Goal: Find specific page/section: Find specific page/section

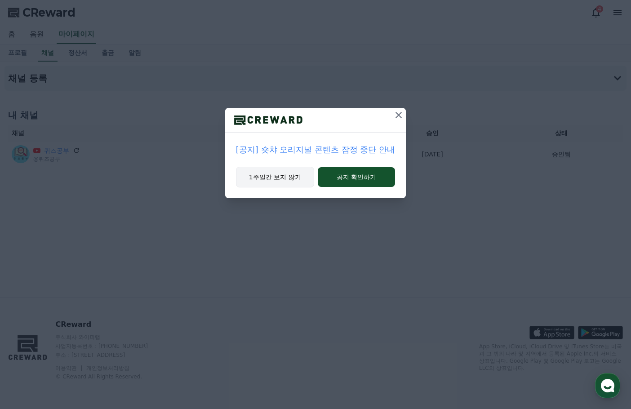
click at [286, 173] on button "1주일간 보지 않기" at bounding box center [275, 177] width 78 height 21
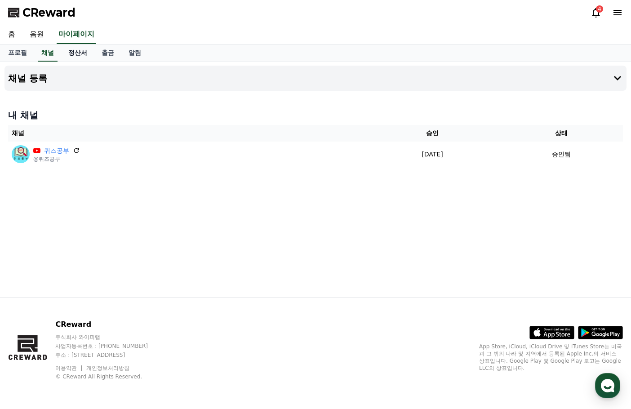
click at [70, 53] on link "정산서" at bounding box center [77, 53] width 33 height 17
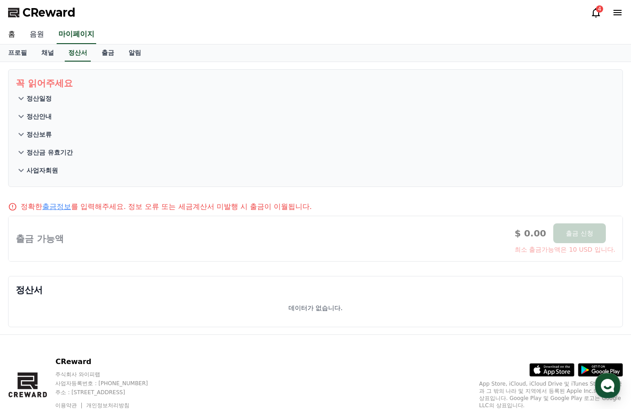
click at [43, 33] on link "음원" at bounding box center [36, 34] width 29 height 19
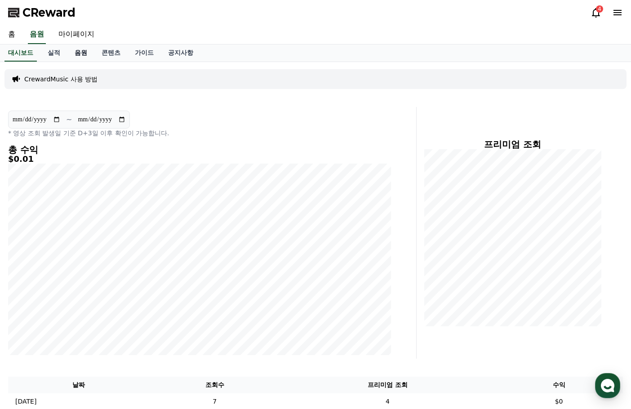
click at [84, 56] on link "음원" at bounding box center [80, 53] width 27 height 17
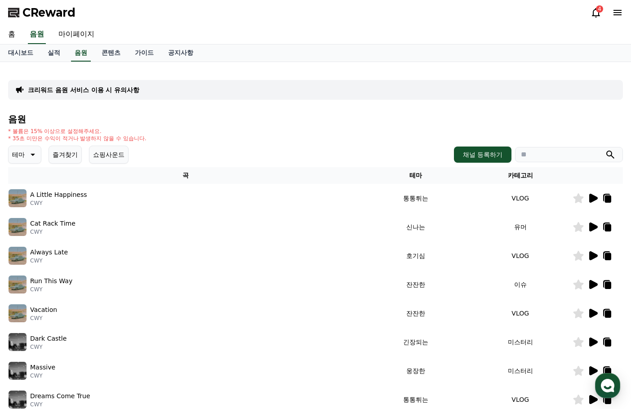
scroll to position [135, 0]
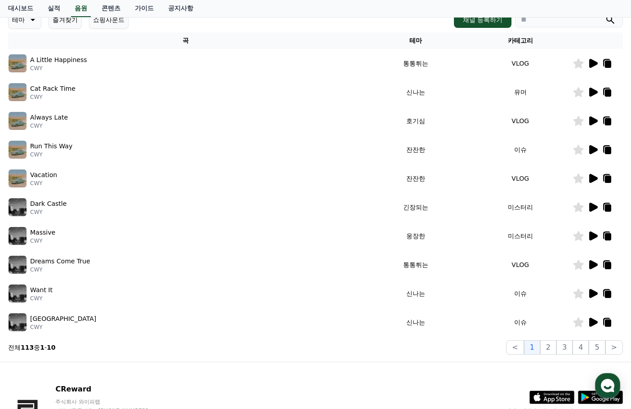
click at [591, 149] on icon at bounding box center [594, 149] width 9 height 9
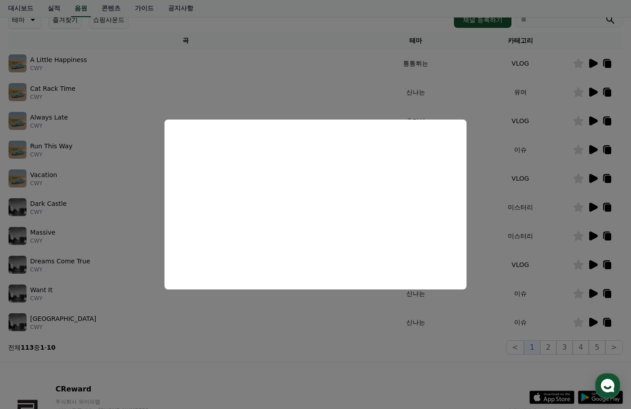
click at [314, 86] on button "close modal" at bounding box center [315, 204] width 631 height 409
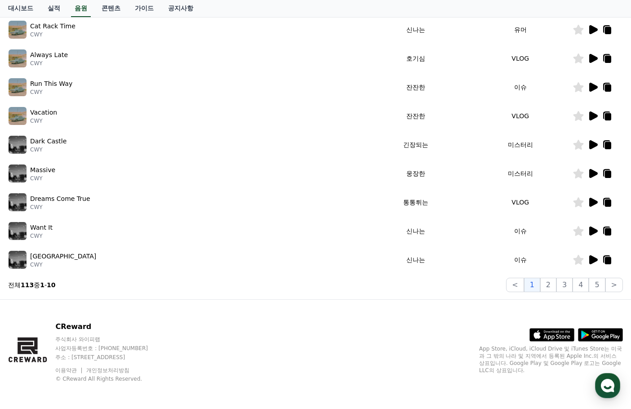
scroll to position [200, 0]
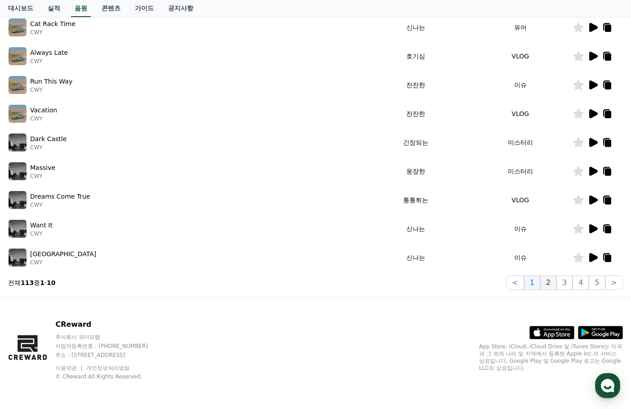
click at [549, 286] on button "2" at bounding box center [549, 283] width 16 height 14
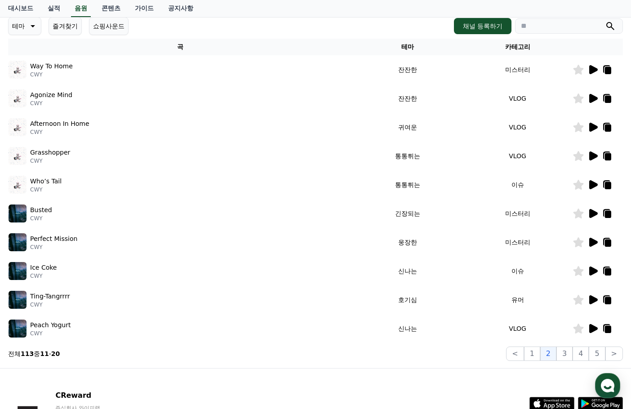
scroll to position [65, 0]
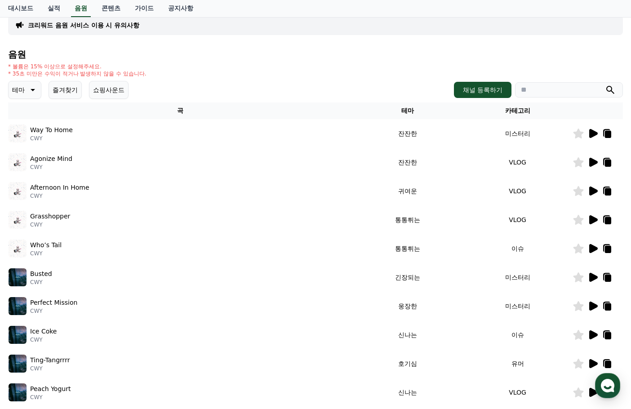
click at [592, 132] on icon at bounding box center [594, 133] width 9 height 9
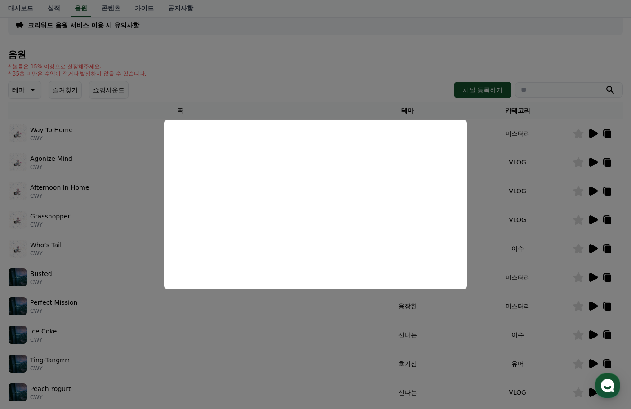
click at [310, 331] on button "close modal" at bounding box center [315, 204] width 631 height 409
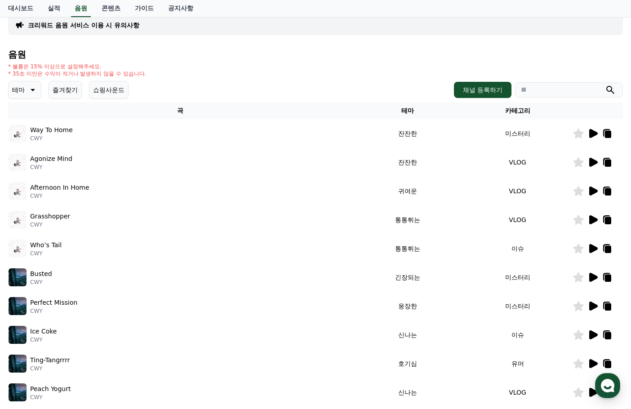
click at [593, 163] on icon at bounding box center [594, 162] width 9 height 9
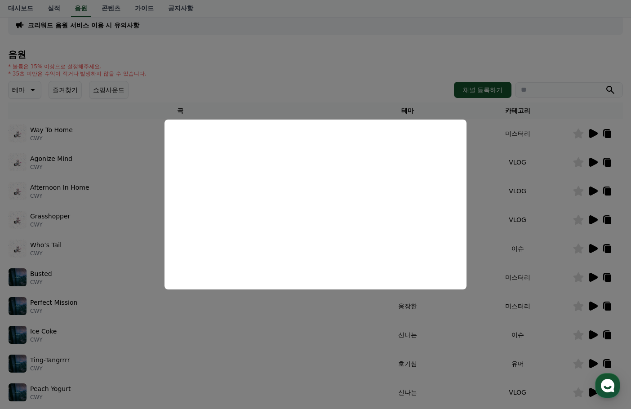
click at [607, 162] on button "close modal" at bounding box center [315, 204] width 631 height 409
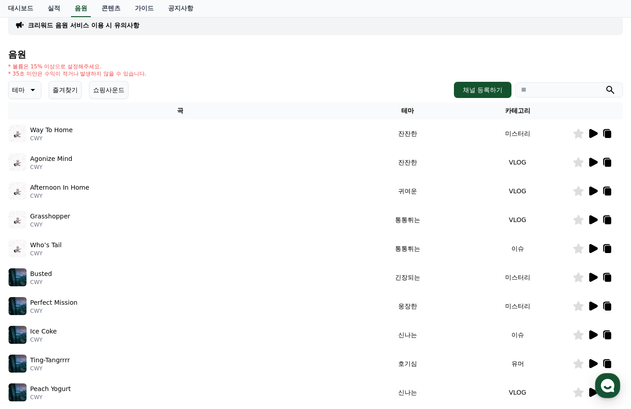
click at [607, 162] on icon at bounding box center [608, 163] width 6 height 7
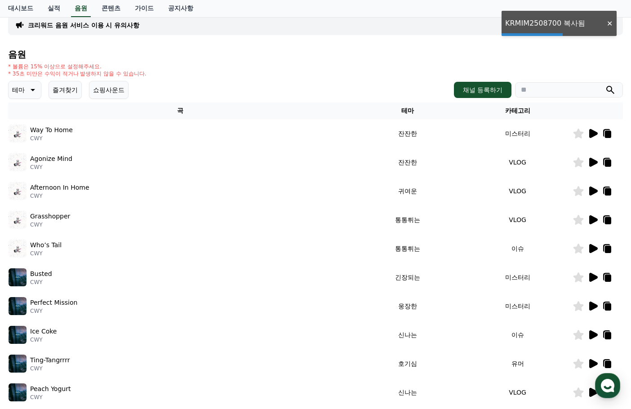
click at [551, 92] on input "search" at bounding box center [569, 89] width 108 height 15
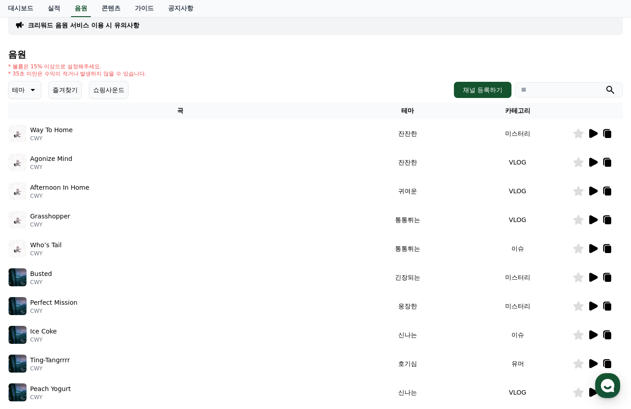
paste input "**********"
type input "**********"
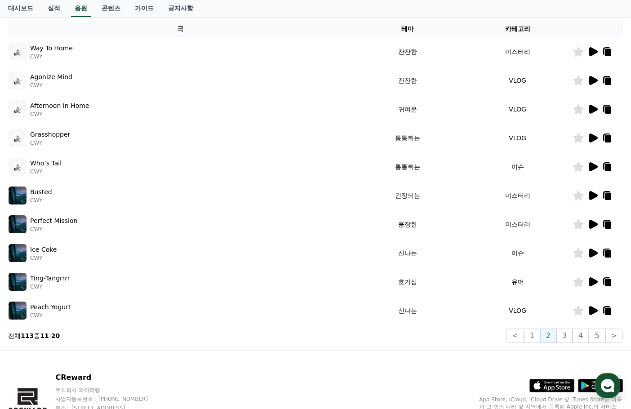
scroll to position [200, 0]
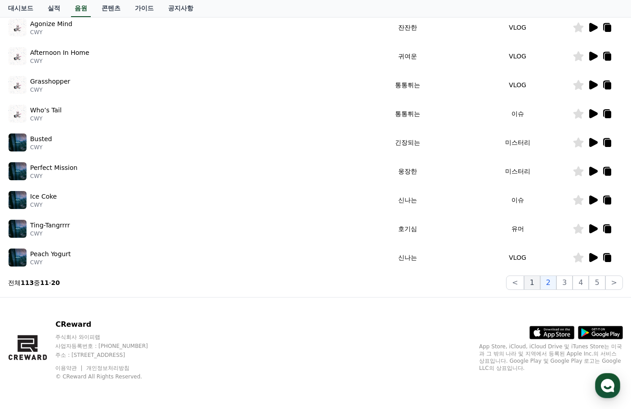
click at [532, 286] on button "1" at bounding box center [532, 283] width 16 height 14
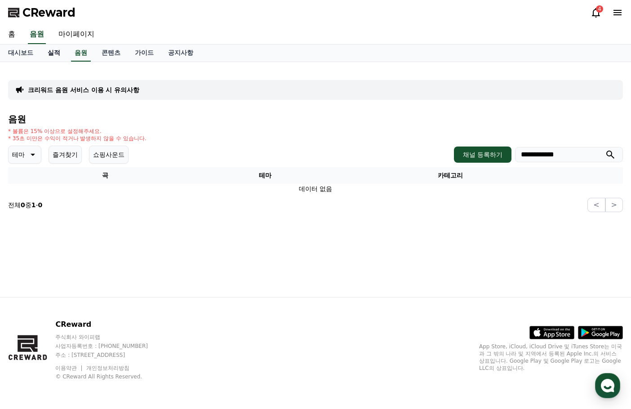
click at [67, 52] on div "대시보드 실적 음원 콘텐츠 가이드 공지사항" at bounding box center [316, 53] width 630 height 17
drag, startPoint x: 585, startPoint y: 155, endPoint x: 449, endPoint y: 150, distance: 136.3
click at [454, 150] on div "**********" at bounding box center [538, 155] width 169 height 16
click at [53, 48] on link "실적" at bounding box center [53, 53] width 27 height 17
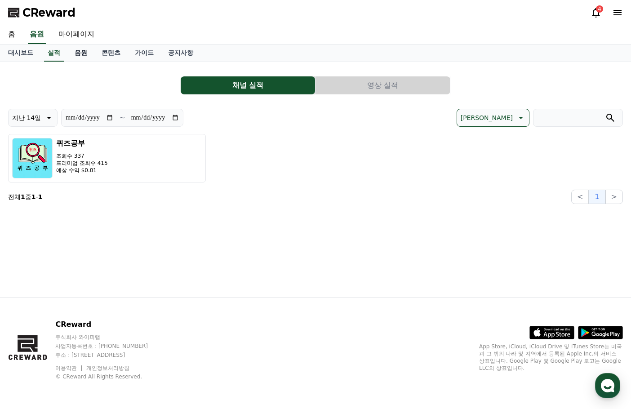
click at [81, 53] on link "음원" at bounding box center [80, 53] width 27 height 17
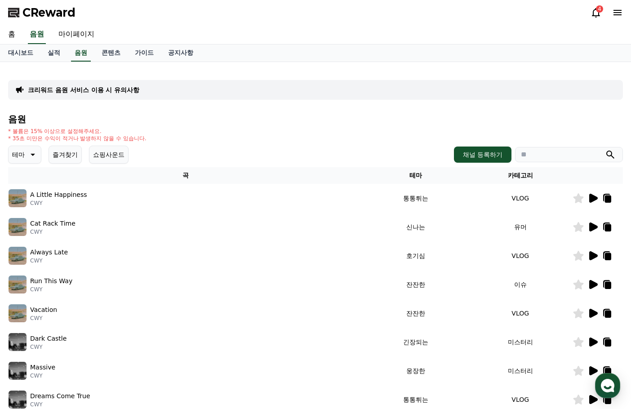
click at [595, 257] on icon at bounding box center [594, 255] width 9 height 9
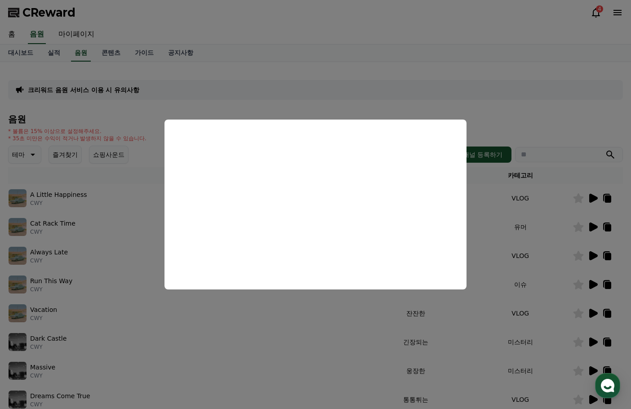
click at [593, 286] on button "close modal" at bounding box center [315, 204] width 631 height 409
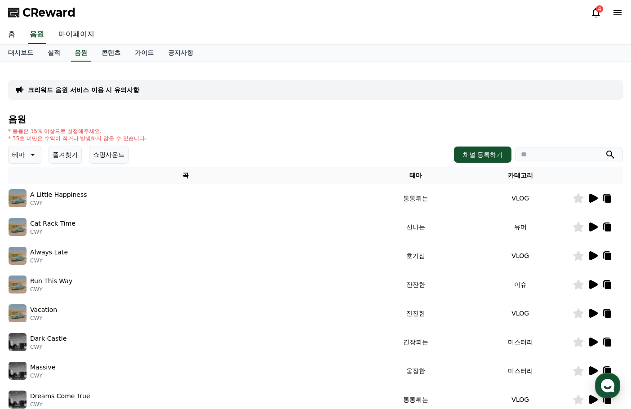
click at [593, 286] on icon at bounding box center [594, 284] width 9 height 9
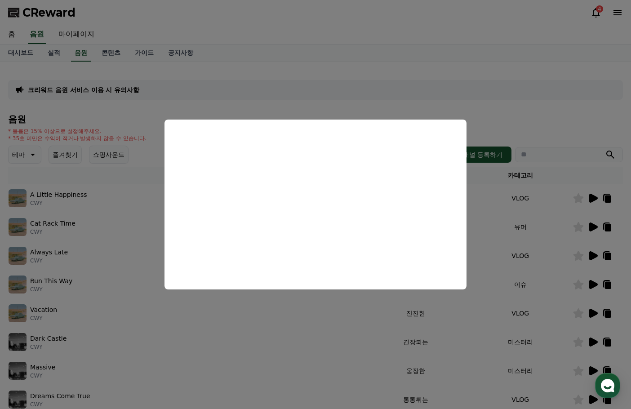
scroll to position [135, 0]
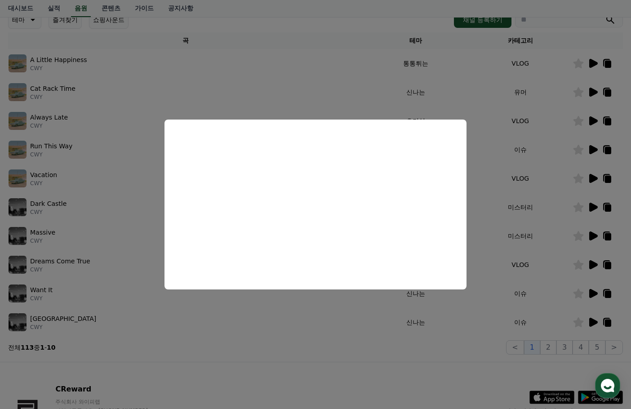
click at [545, 165] on button "close modal" at bounding box center [315, 204] width 631 height 409
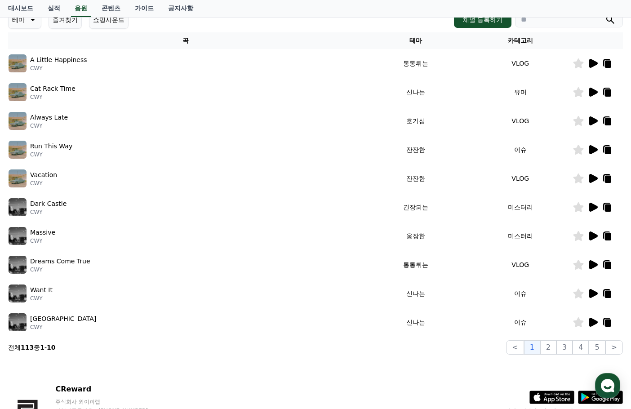
click at [595, 174] on icon at bounding box center [593, 178] width 11 height 11
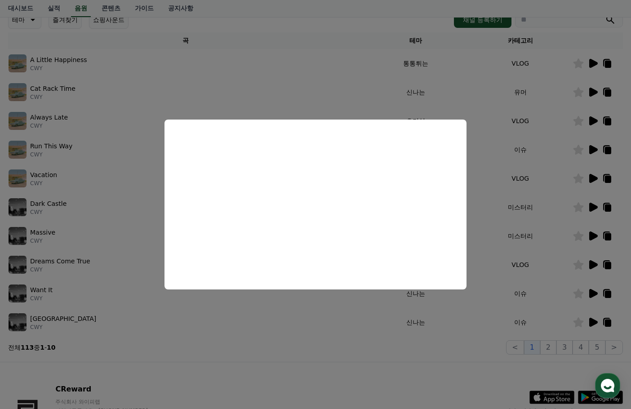
click at [394, 388] on button "close modal" at bounding box center [315, 204] width 631 height 409
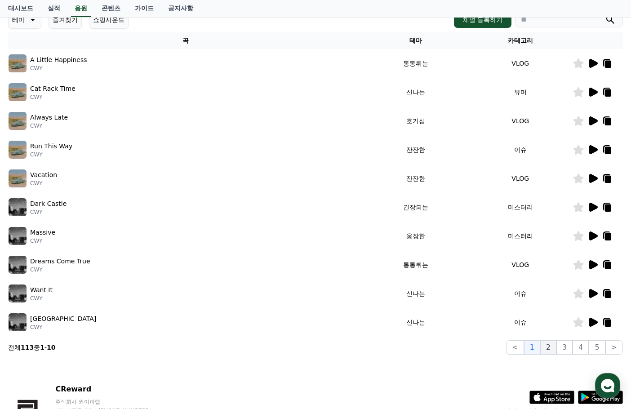
click at [549, 351] on button "2" at bounding box center [549, 347] width 16 height 14
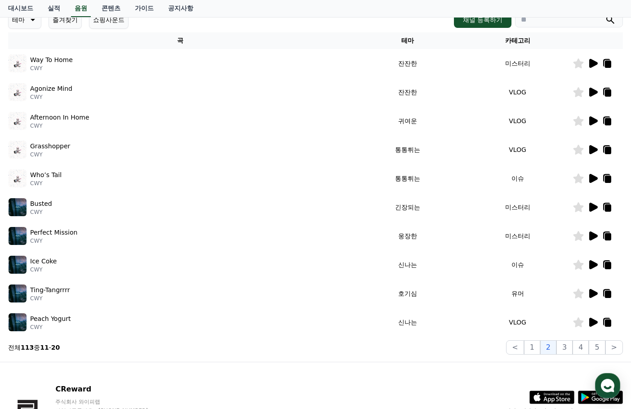
click at [594, 179] on icon at bounding box center [594, 178] width 9 height 9
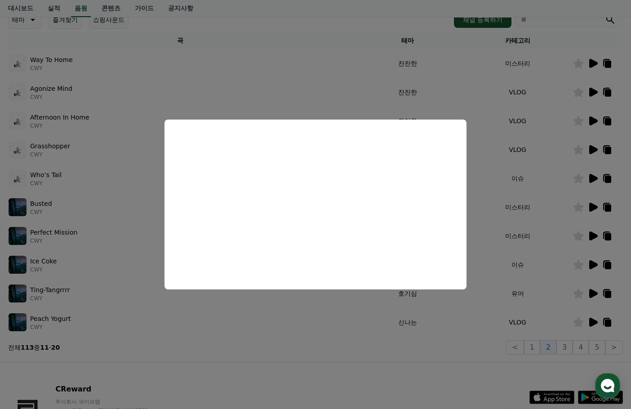
click at [335, 363] on button "close modal" at bounding box center [315, 204] width 631 height 409
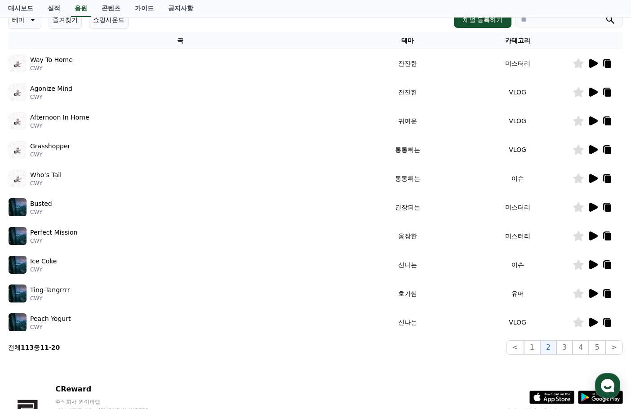
click at [589, 150] on icon at bounding box center [593, 149] width 11 height 11
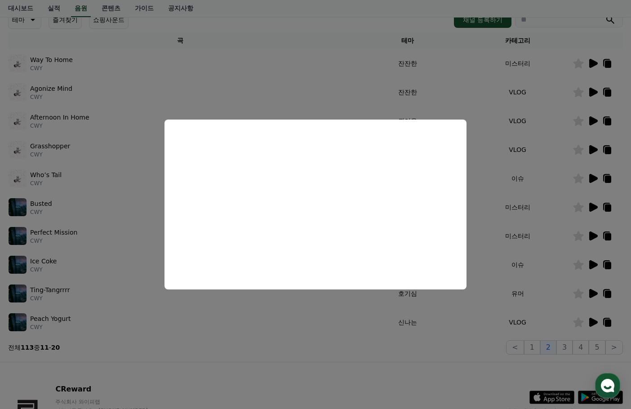
click at [337, 387] on button "close modal" at bounding box center [315, 204] width 631 height 409
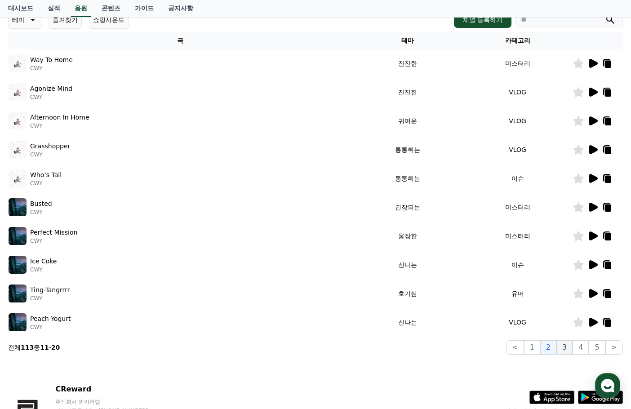
click at [565, 346] on button "3" at bounding box center [565, 347] width 16 height 14
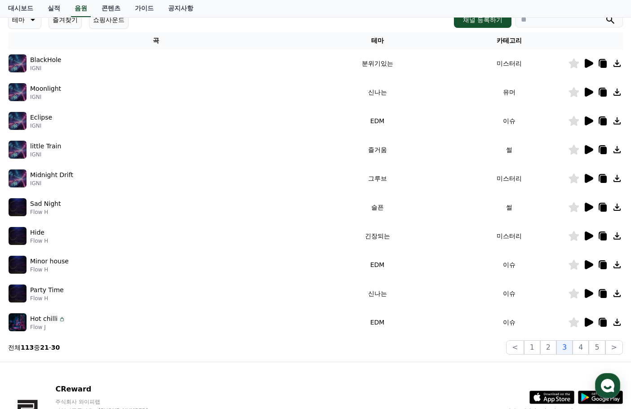
click at [588, 61] on icon at bounding box center [589, 63] width 9 height 9
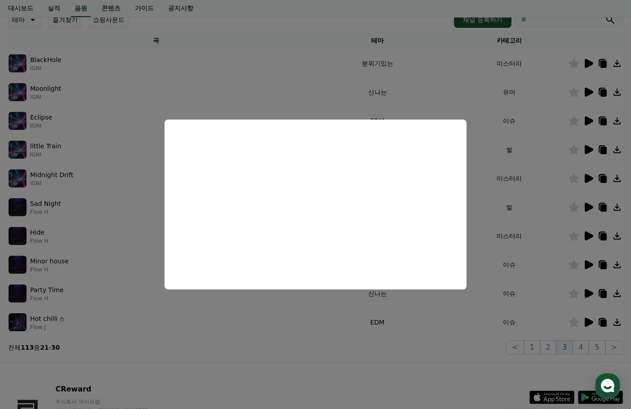
click at [590, 94] on button "close modal" at bounding box center [315, 204] width 631 height 409
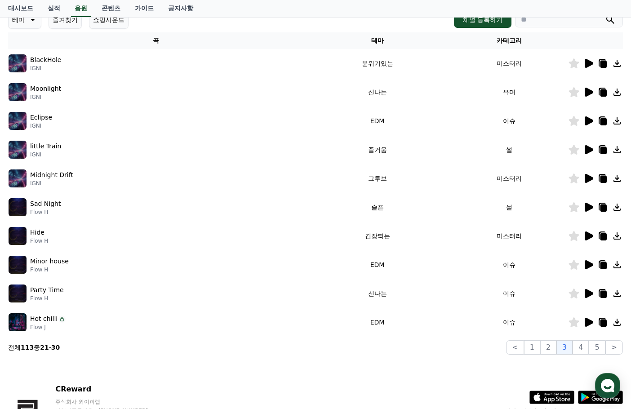
click at [590, 94] on icon at bounding box center [589, 92] width 9 height 9
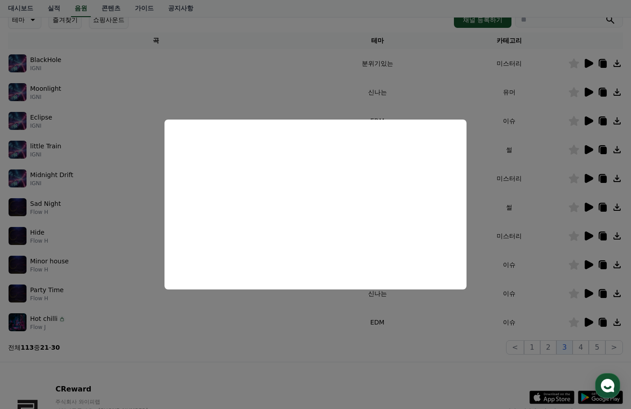
click at [603, 124] on button "close modal" at bounding box center [315, 204] width 631 height 409
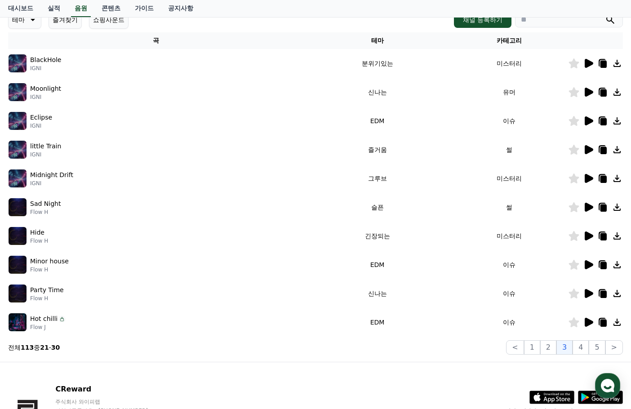
click at [603, 121] on icon at bounding box center [604, 121] width 6 height 7
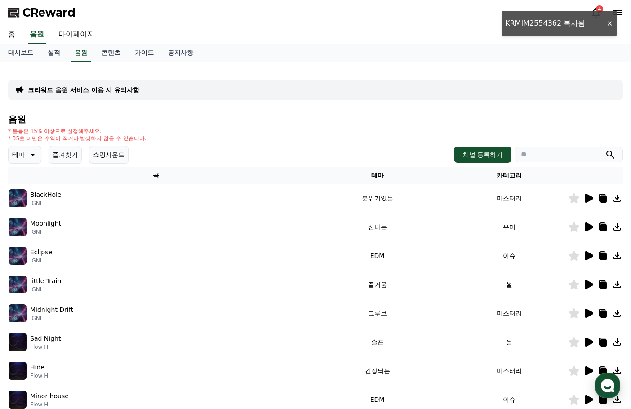
paste input "**********"
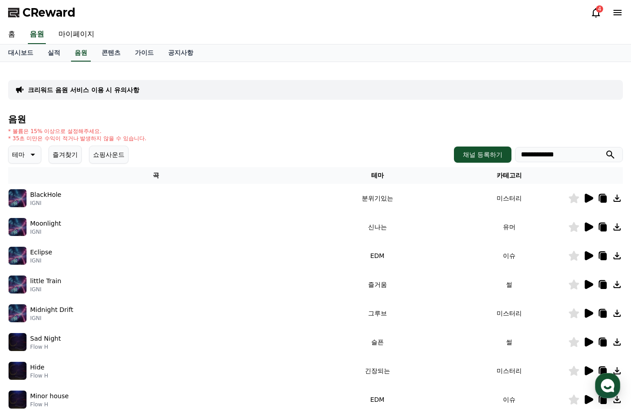
type input "**********"
click at [54, 53] on link "실적" at bounding box center [53, 53] width 27 height 17
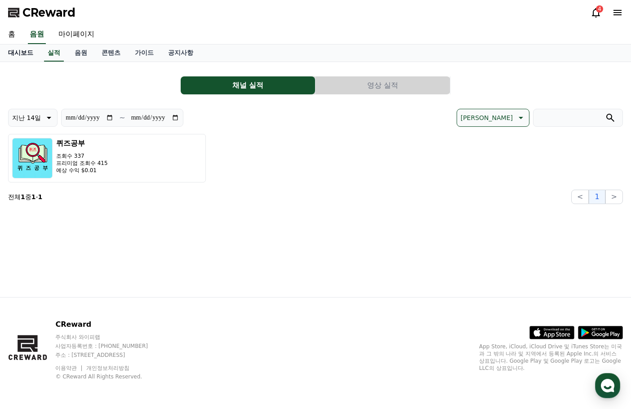
click at [36, 50] on link "대시보드" at bounding box center [21, 53] width 40 height 17
